Goal: Complete application form

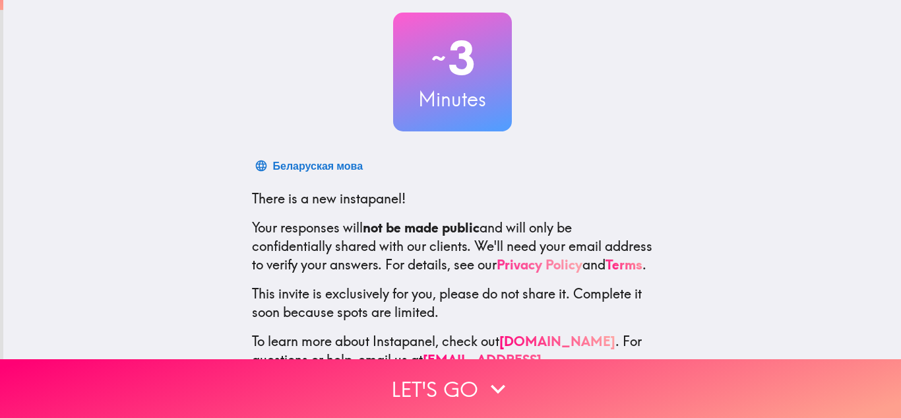
scroll to position [121, 0]
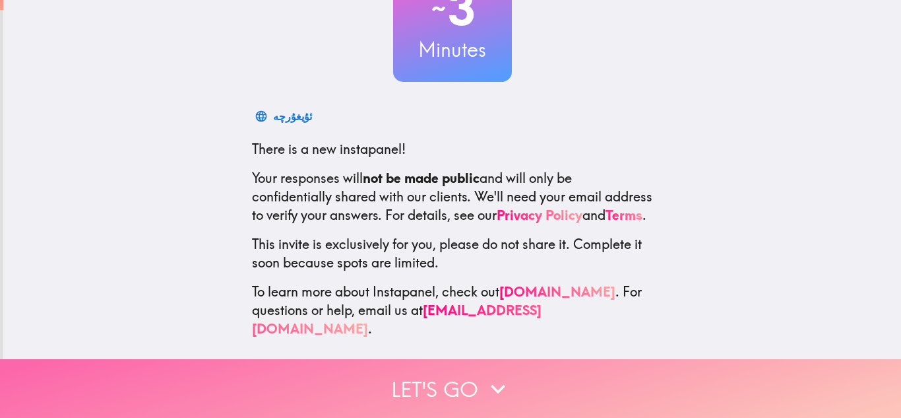
click at [454, 391] on button "Let's go" at bounding box center [450, 388] width 901 height 59
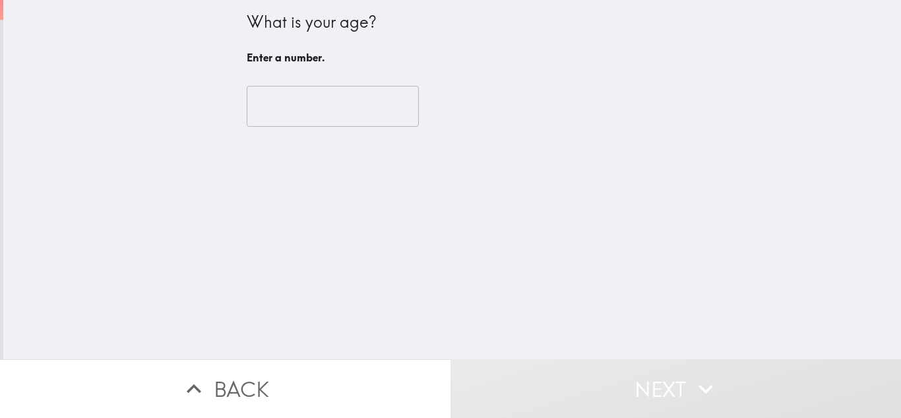
click at [288, 101] on input "number" at bounding box center [333, 106] width 172 height 41
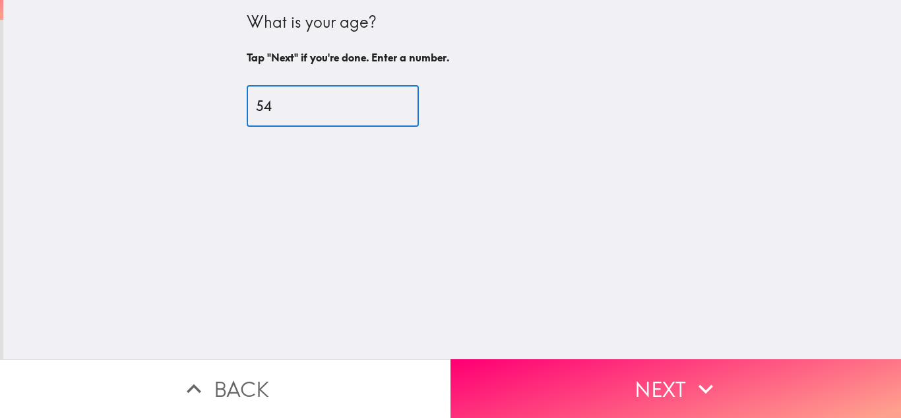
click at [406, 101] on input "54" at bounding box center [333, 106] width 172 height 41
click at [406, 101] on input "55" at bounding box center [333, 106] width 172 height 41
click at [406, 101] on input "56" at bounding box center [333, 106] width 172 height 41
click at [406, 101] on input "57" at bounding box center [333, 106] width 172 height 41
click at [406, 101] on input "58" at bounding box center [333, 106] width 172 height 41
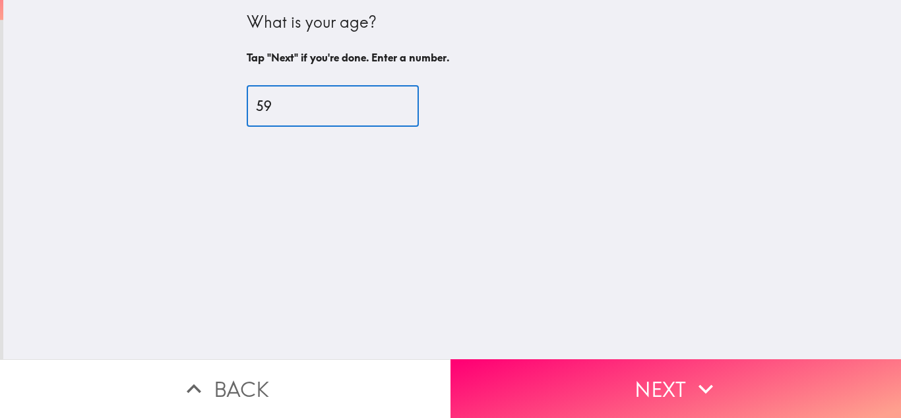
click at [406, 101] on input "59" at bounding box center [333, 106] width 172 height 41
click at [406, 101] on input "60" at bounding box center [333, 106] width 172 height 41
click at [406, 101] on input "61" at bounding box center [333, 106] width 172 height 41
type input "62"
click at [406, 101] on input "62" at bounding box center [333, 106] width 172 height 41
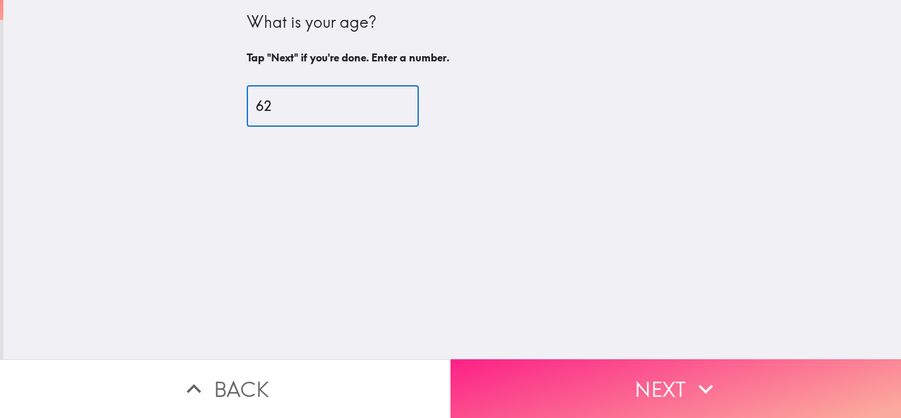
click at [646, 386] on button "Next" at bounding box center [676, 388] width 451 height 59
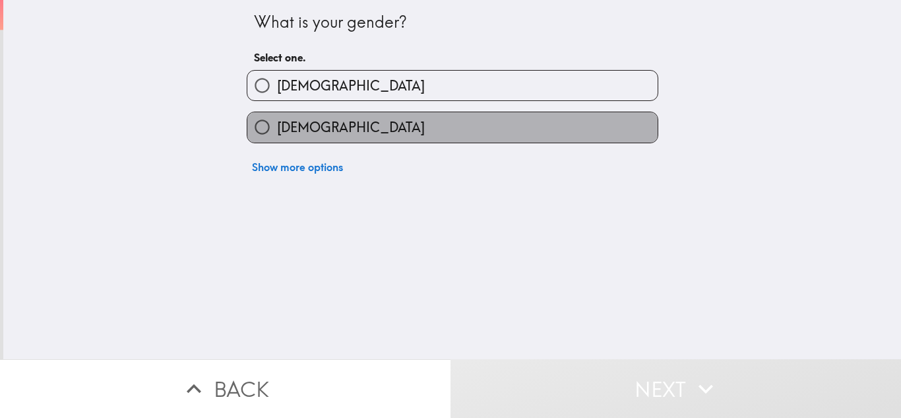
click at [434, 132] on label "[DEMOGRAPHIC_DATA]" at bounding box center [452, 127] width 410 height 30
click at [277, 132] on input "[DEMOGRAPHIC_DATA]" at bounding box center [262, 127] width 30 height 30
radio input "true"
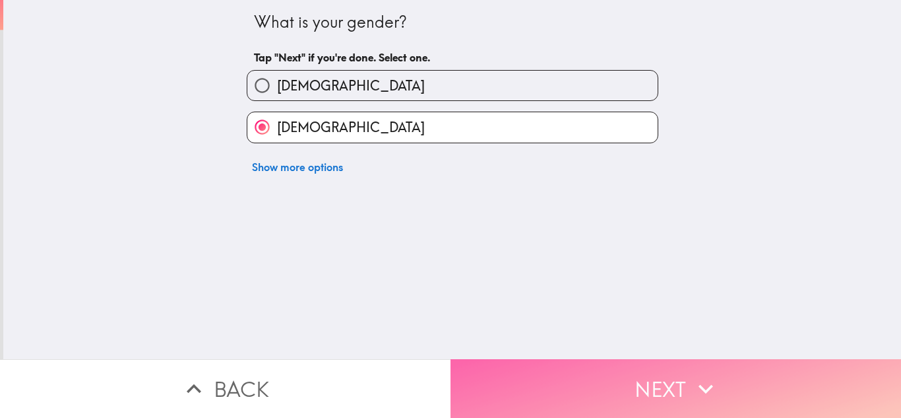
click at [668, 387] on button "Next" at bounding box center [676, 388] width 451 height 59
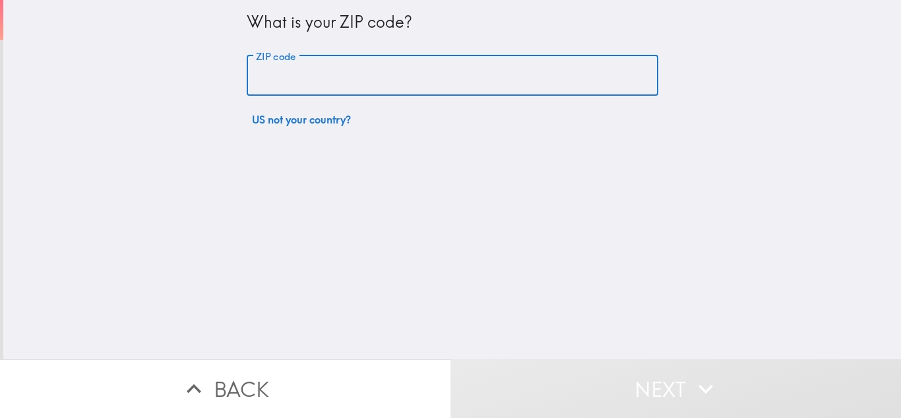
click at [400, 69] on input "ZIP code" at bounding box center [453, 75] width 412 height 41
type input "85205"
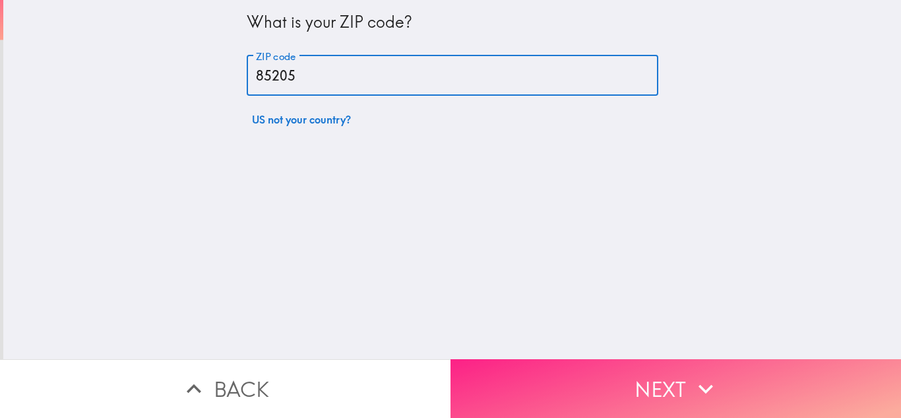
click at [652, 385] on button "Next" at bounding box center [676, 388] width 451 height 59
